Goal: Transaction & Acquisition: Register for event/course

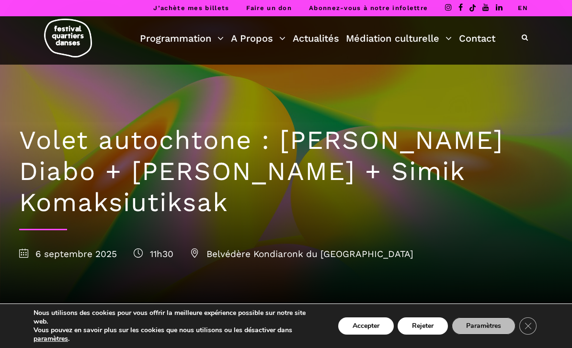
click at [64, 39] on img at bounding box center [68, 38] width 48 height 39
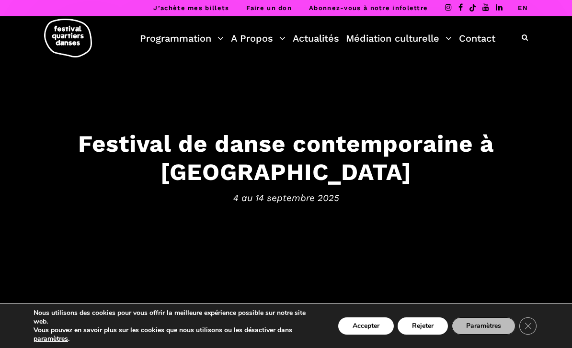
click at [85, 156] on h3 "Festival de danse contemporaine à [GEOGRAPHIC_DATA]" at bounding box center [286, 158] width 553 height 57
click at [524, 171] on h3 "Festival de danse contemporaine à Montréal" at bounding box center [286, 158] width 553 height 57
click at [269, 191] on span "4 au 14 septembre 2025" at bounding box center [286, 198] width 553 height 14
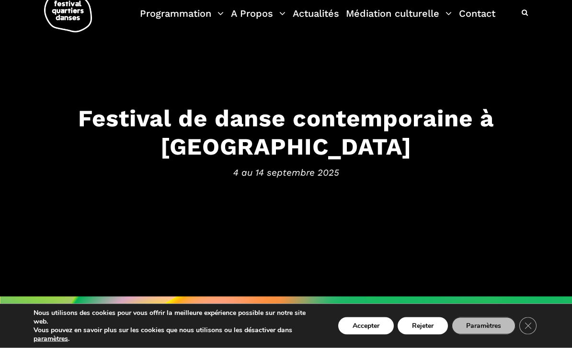
scroll to position [29, 0]
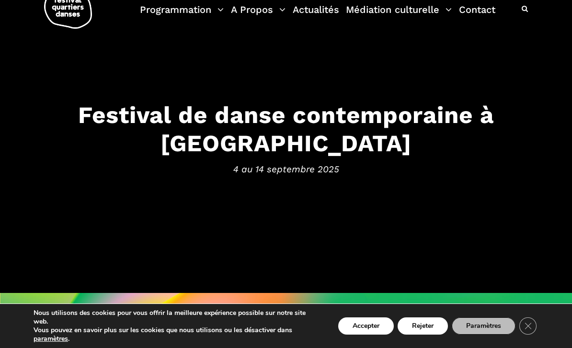
click at [305, 323] on span "BILLETTERIE" at bounding box center [287, 318] width 44 height 10
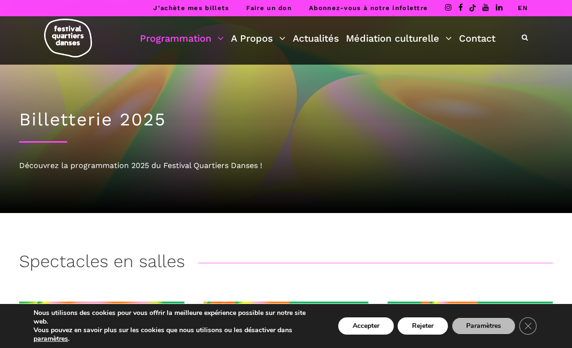
click at [202, 41] on link "Programmation" at bounding box center [182, 38] width 84 height 16
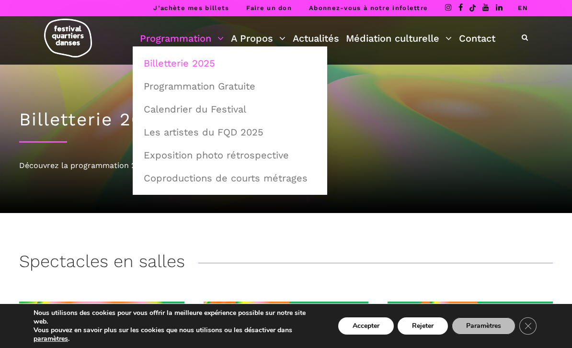
click at [235, 87] on link "Programmation Gratuite" at bounding box center [230, 86] width 184 height 22
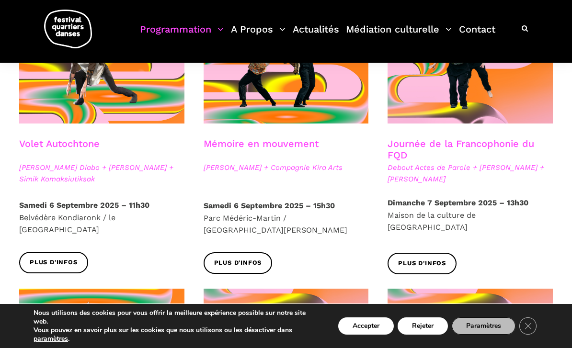
scroll to position [555, 0]
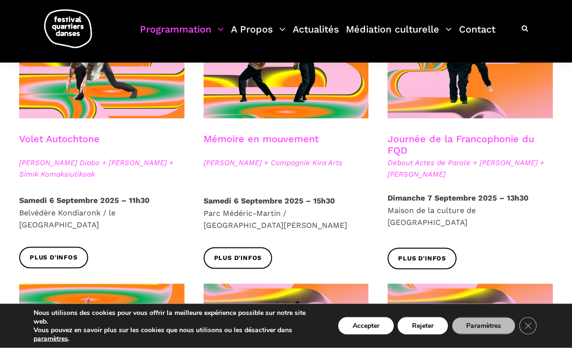
click at [88, 140] on link "Volet Autochtone" at bounding box center [59, 139] width 81 height 12
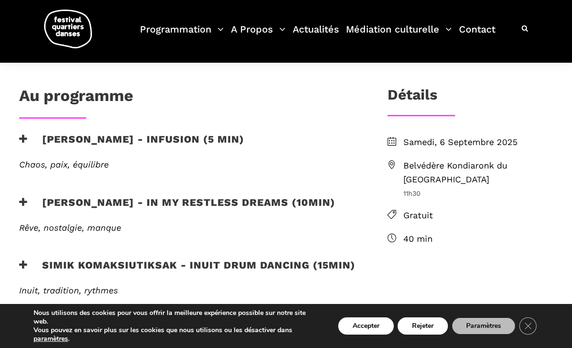
scroll to position [259, 0]
